Goal: Find specific page/section

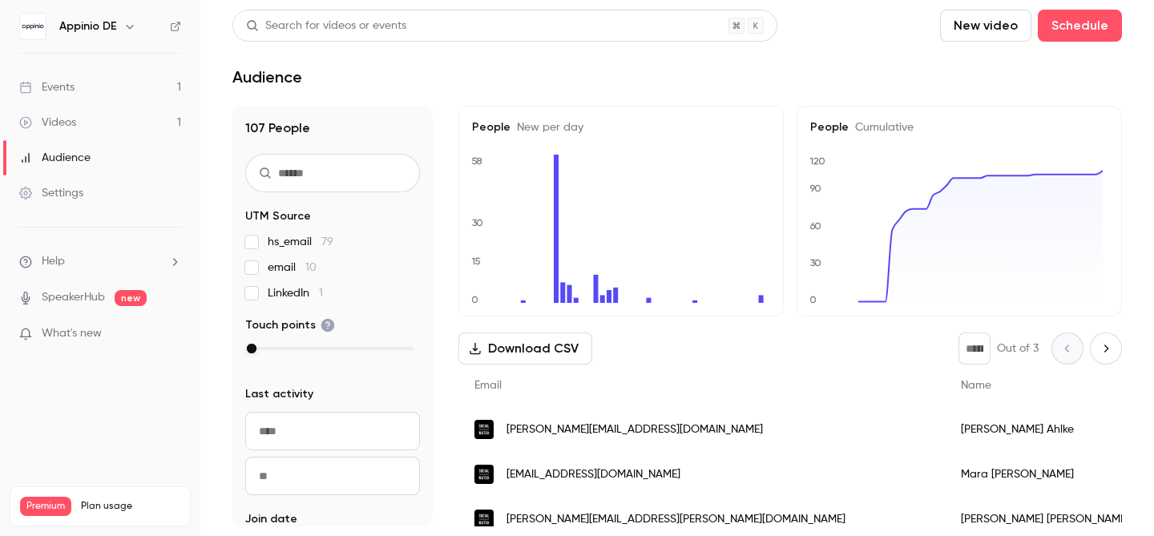
click at [70, 91] on div "Events" at bounding box center [46, 87] width 55 height 16
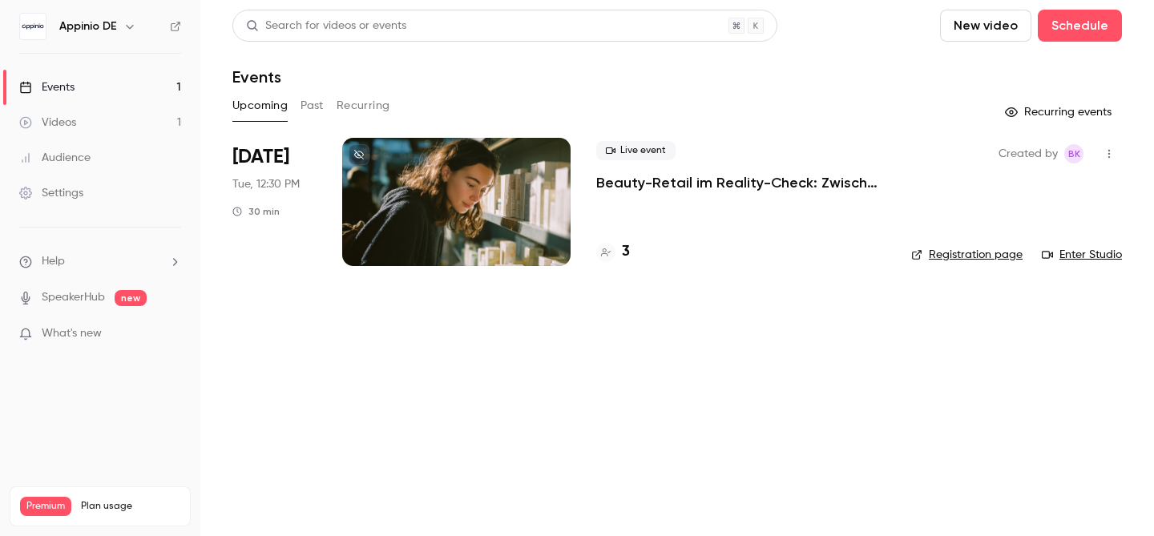
click at [675, 182] on p "Beauty-Retail im Reality-Check: Zwischen Regal, Webshop und TikTok" at bounding box center [740, 182] width 289 height 19
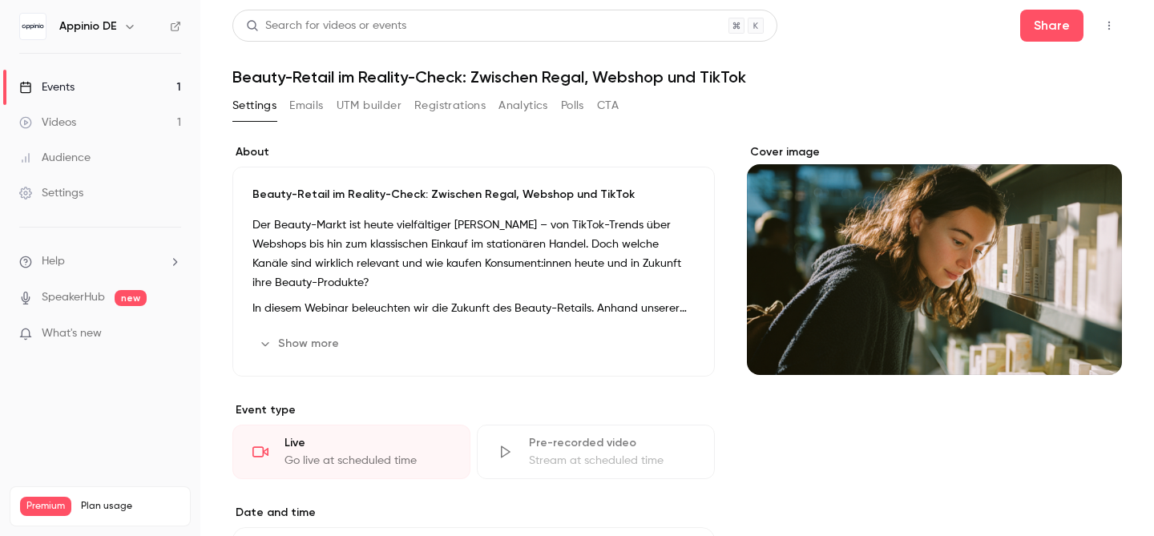
click at [444, 110] on button "Registrations" at bounding box center [449, 106] width 71 height 26
